Goal: Transaction & Acquisition: Purchase product/service

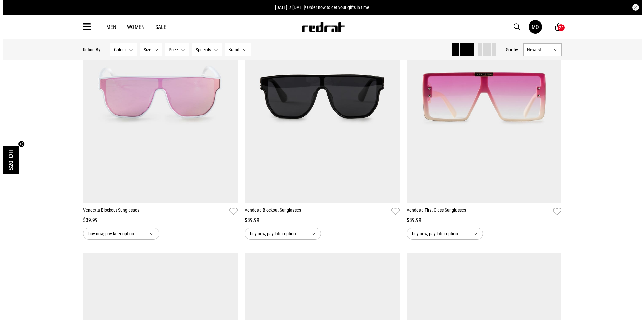
scroll to position [1404, 0]
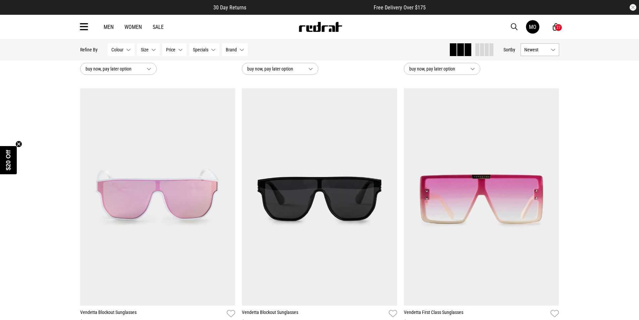
click at [553, 26] on icon at bounding box center [556, 27] width 6 height 8
type input "*"
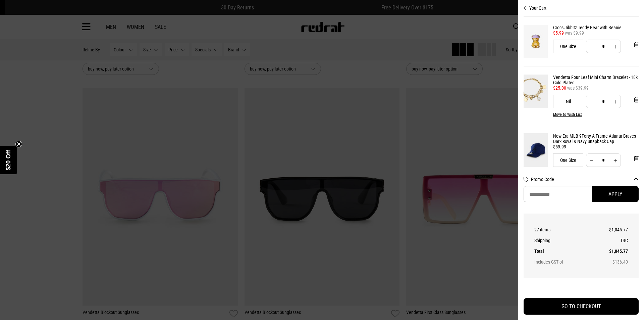
click at [560, 27] on div at bounding box center [322, 160] width 644 height 320
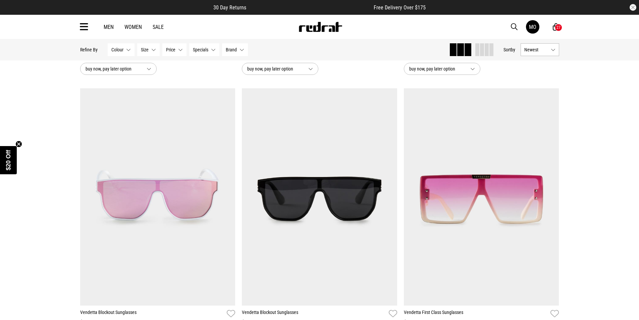
click at [560, 27] on div "27" at bounding box center [559, 27] width 4 height 5
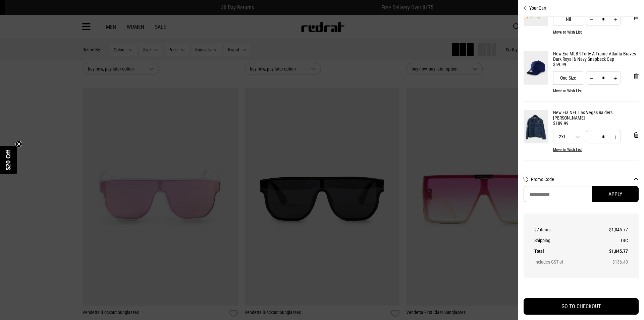
scroll to position [101, 0]
